Goal: Task Accomplishment & Management: Manage account settings

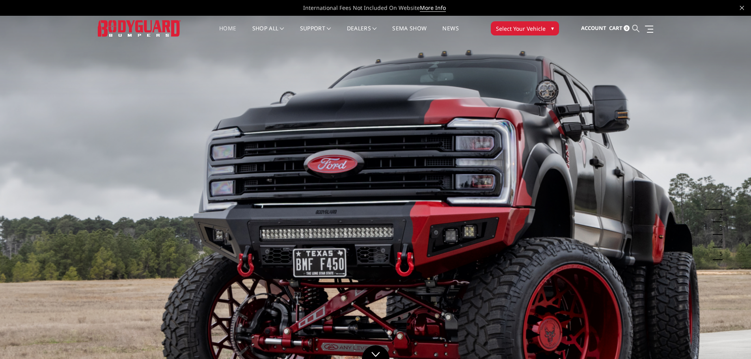
click at [637, 27] on icon at bounding box center [635, 28] width 7 height 7
click at [563, 47] on span "Sign in" at bounding box center [558, 48] width 18 height 7
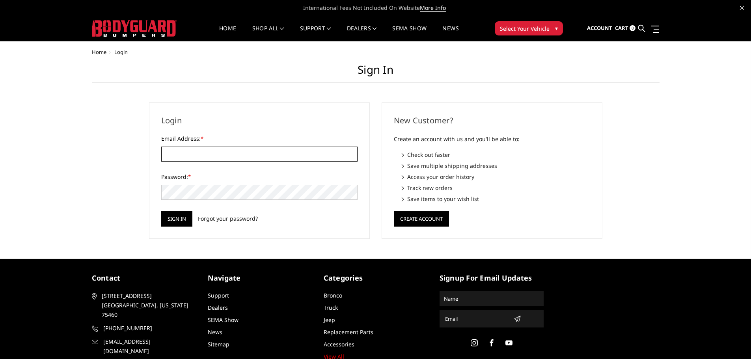
paste input "TRAILSWESTONLINE@GMAIL.COM"
type input "TRAILSWESTONLINE@GMAIL.COM"
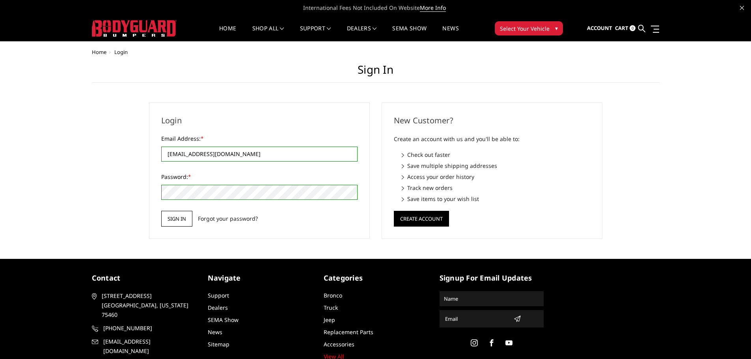
click at [171, 214] on input "Sign in" at bounding box center [176, 219] width 31 height 16
